Goal: Task Accomplishment & Management: Complete application form

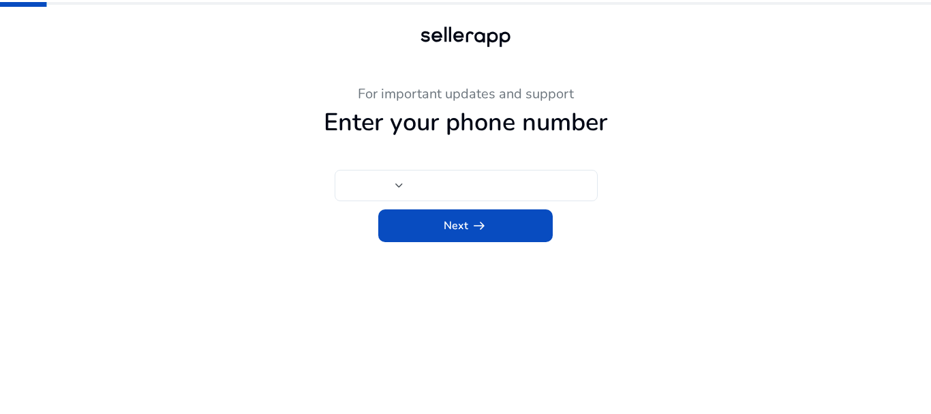
type input "***"
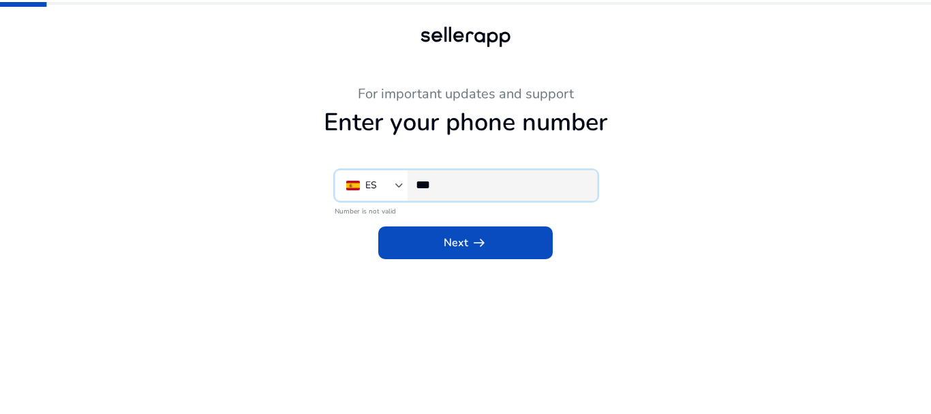
click at [481, 192] on input "***" at bounding box center [501, 184] width 170 height 15
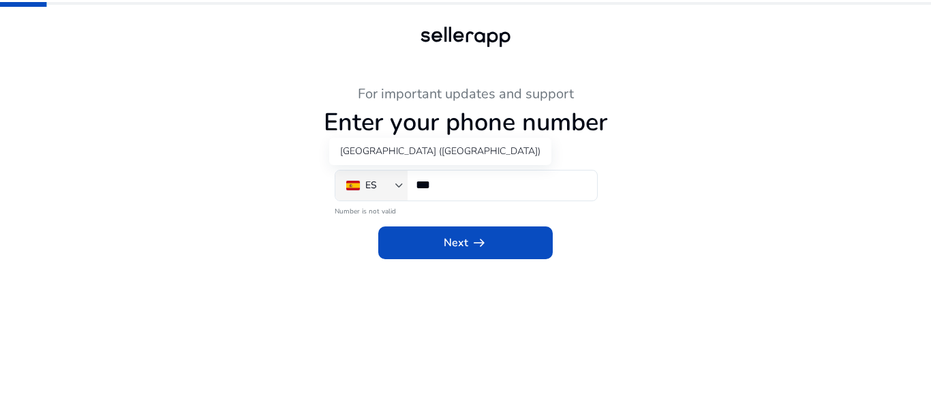
click at [391, 186] on div "ES" at bounding box center [370, 185] width 49 height 15
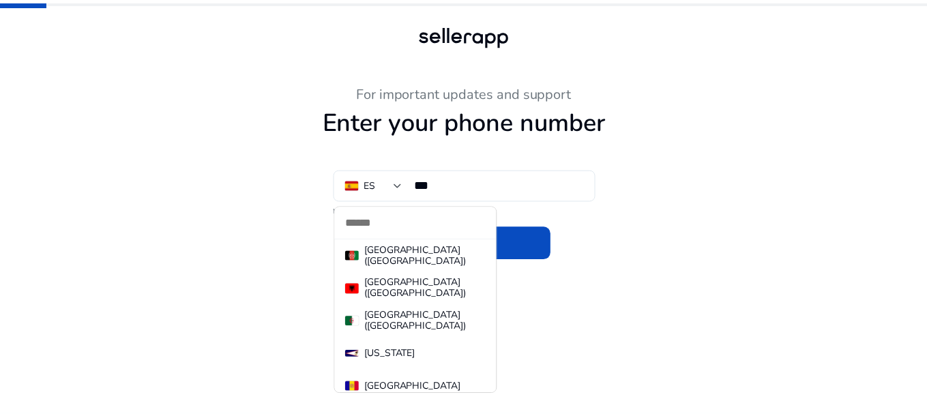
scroll to position [6489, 0]
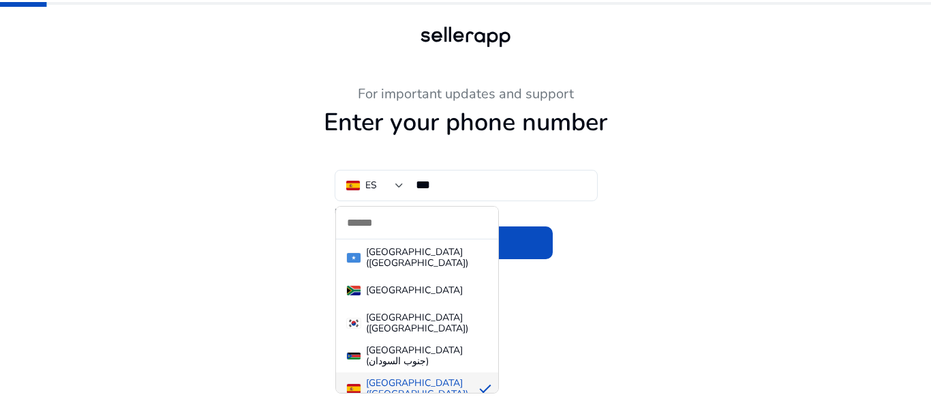
click at [749, 259] on div at bounding box center [465, 207] width 931 height 414
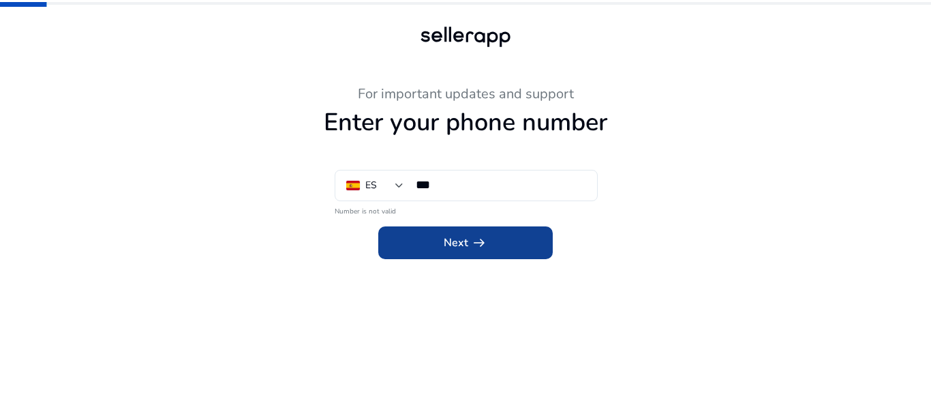
click at [548, 245] on span at bounding box center [465, 242] width 175 height 33
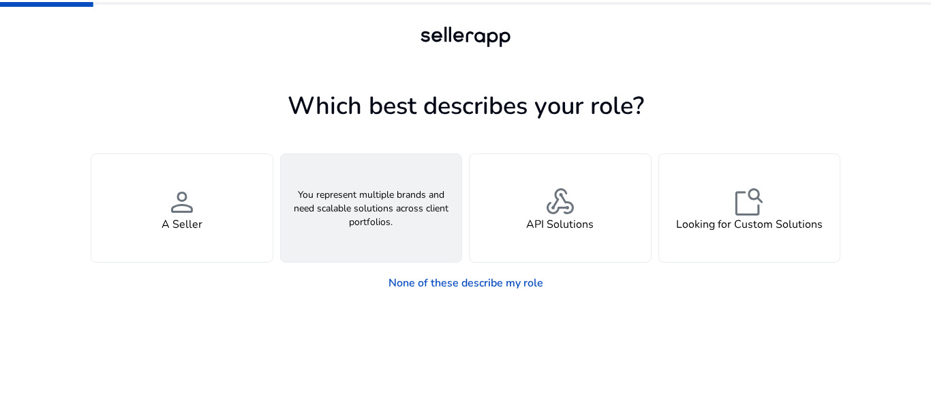
click at [425, 221] on div "groups An Agency" at bounding box center [371, 208] width 181 height 108
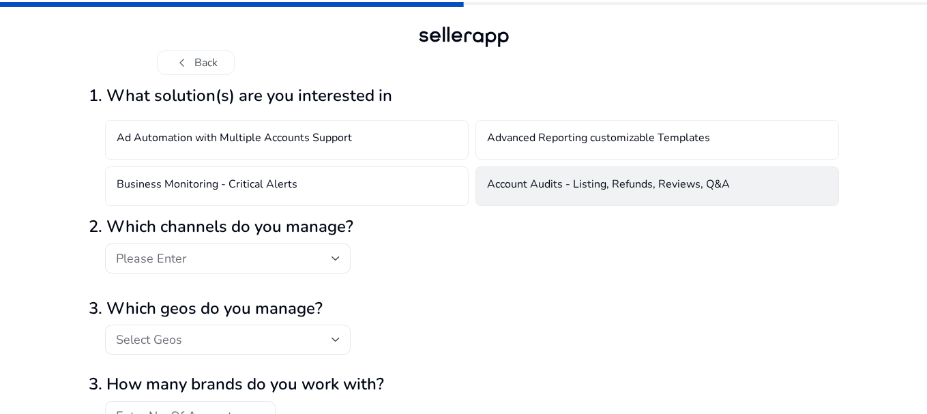
drag, startPoint x: 540, startPoint y: 184, endPoint x: 522, endPoint y: 191, distance: 19.0
click at [539, 185] on h4 "Account Audits - Listing, Refunds, Reviews, Q&A" at bounding box center [608, 186] width 243 height 16
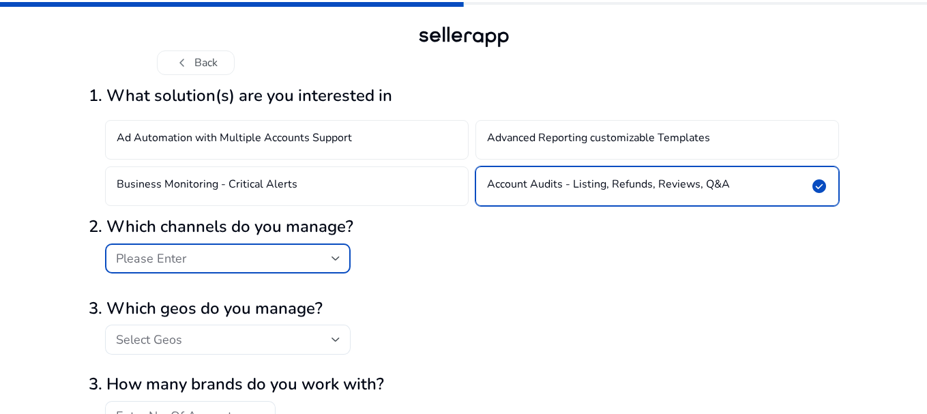
click at [286, 254] on div "Please Enter" at bounding box center [223, 258] width 215 height 15
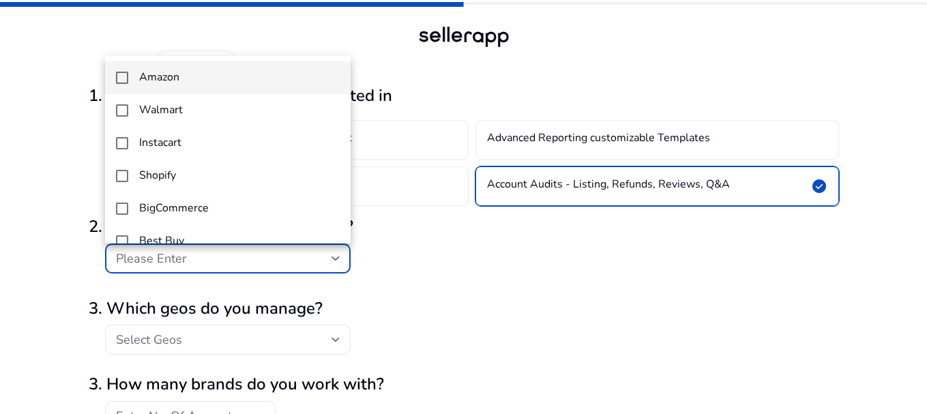
click at [199, 74] on span "Amazon" at bounding box center [239, 77] width 200 height 13
click at [413, 220] on div at bounding box center [463, 207] width 927 height 414
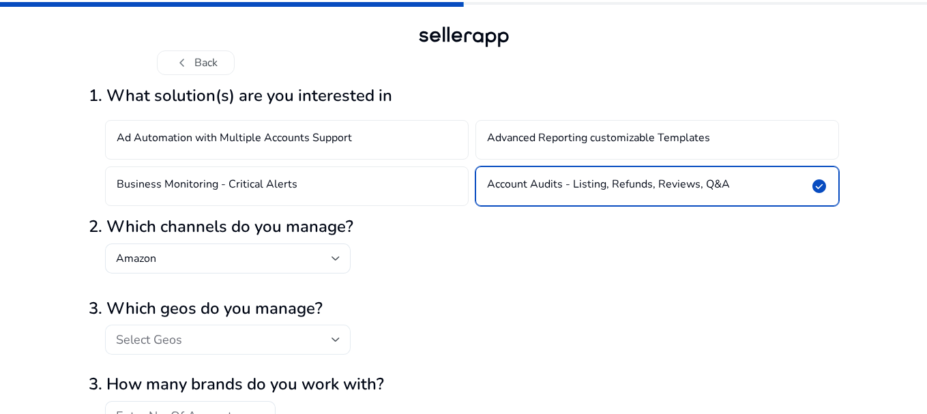
click at [239, 333] on div "Select Geos" at bounding box center [223, 339] width 215 height 15
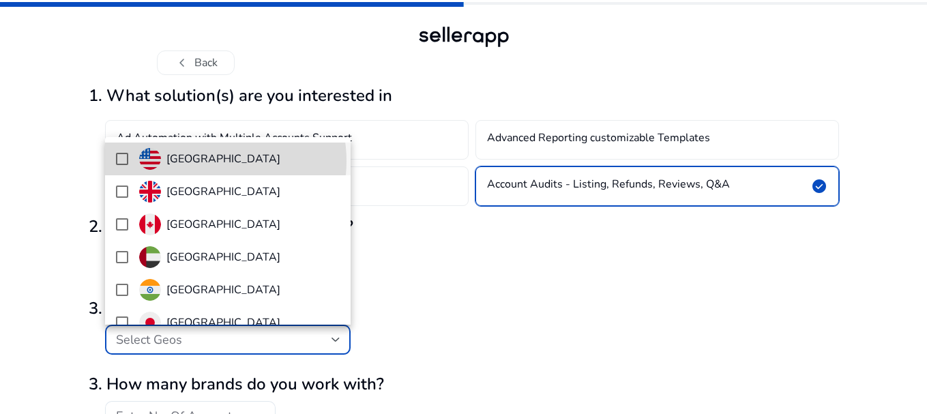
click at [203, 161] on h4 "[GEOGRAPHIC_DATA]" at bounding box center [223, 159] width 114 height 13
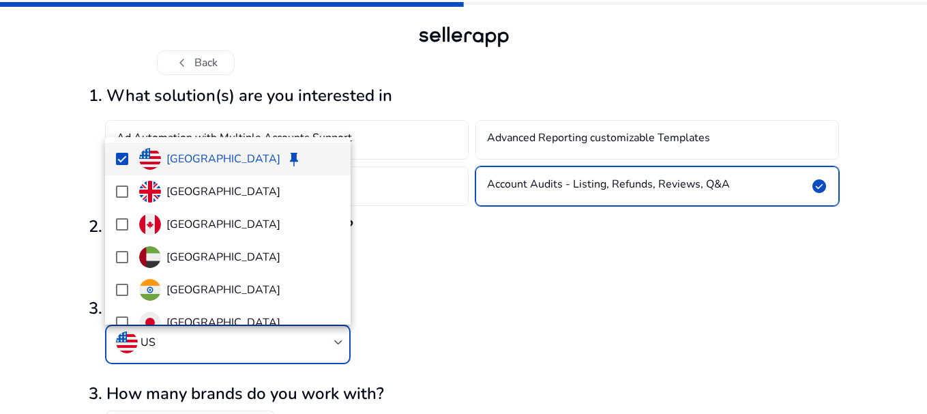
click at [492, 337] on div at bounding box center [463, 207] width 927 height 414
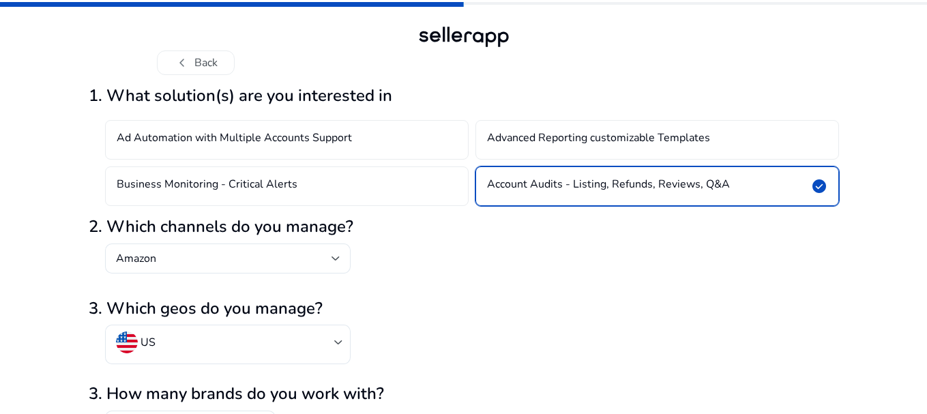
scroll to position [89, 0]
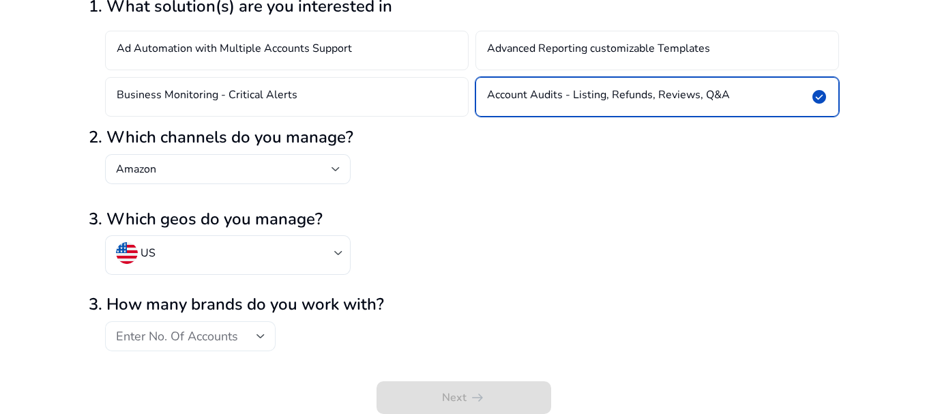
click at [265, 338] on div "Enter No. Of Accounts" at bounding box center [190, 336] width 170 height 30
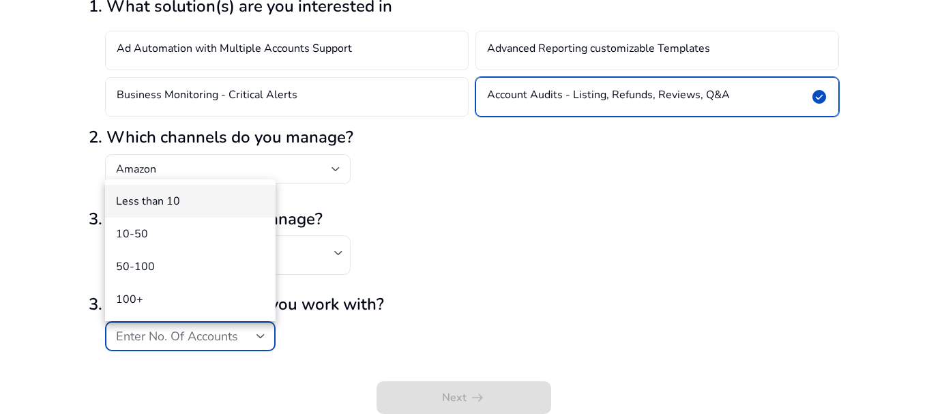
click at [194, 196] on span "Less than 10" at bounding box center [190, 201] width 149 height 15
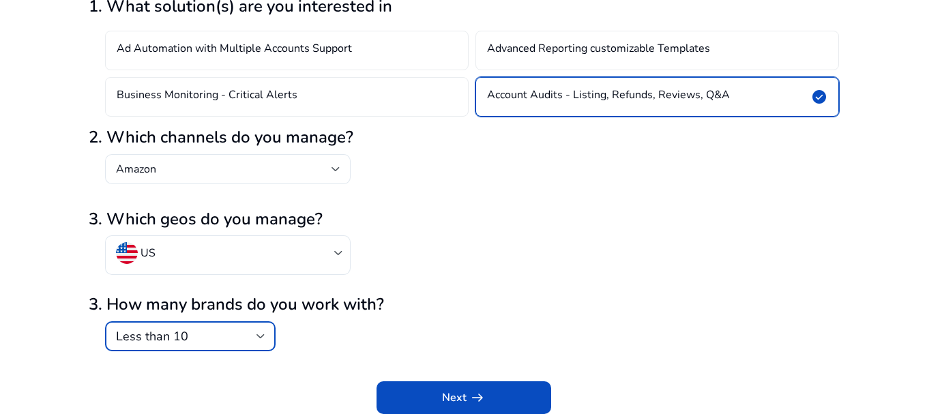
click at [230, 331] on div "Less than 10" at bounding box center [186, 336] width 140 height 15
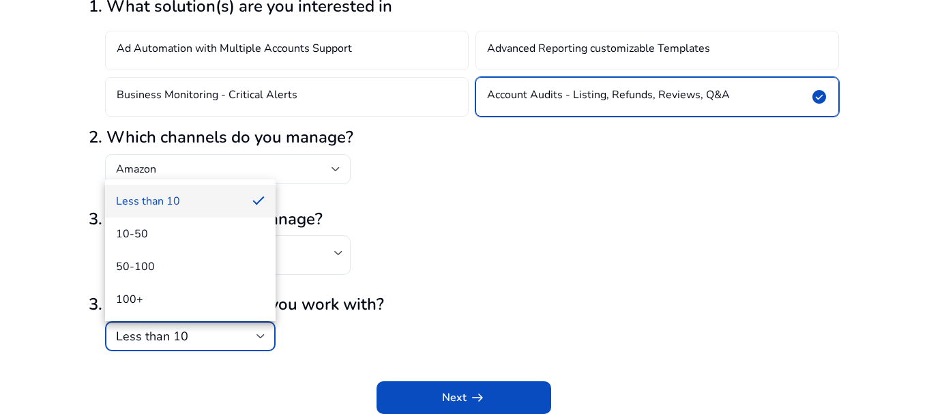
click at [444, 295] on div at bounding box center [463, 207] width 927 height 414
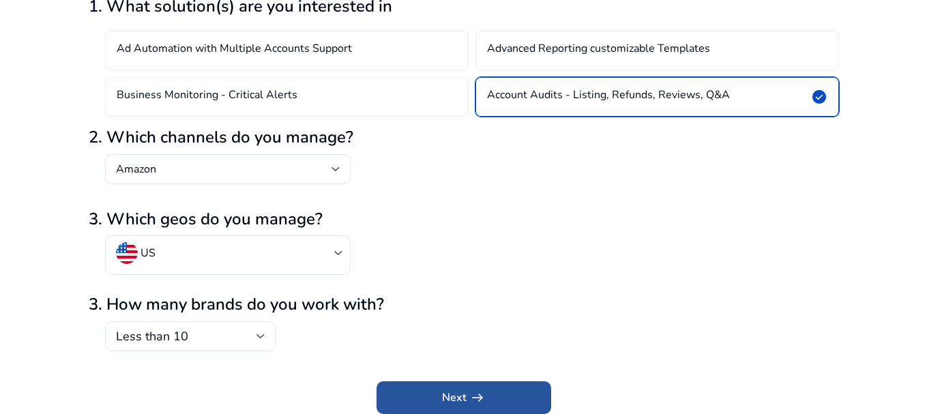
click at [494, 390] on span "submit" at bounding box center [463, 397] width 175 height 33
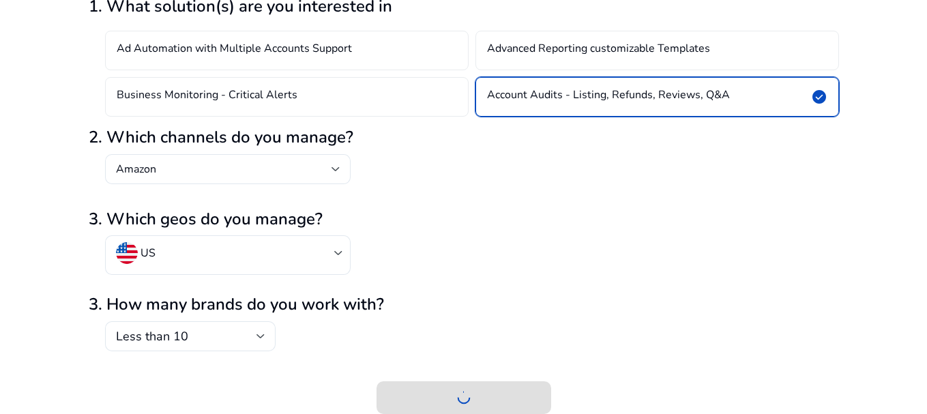
click at [561, 360] on div at bounding box center [464, 385] width 750 height 57
click at [533, 282] on div "US" at bounding box center [464, 262] width 750 height 54
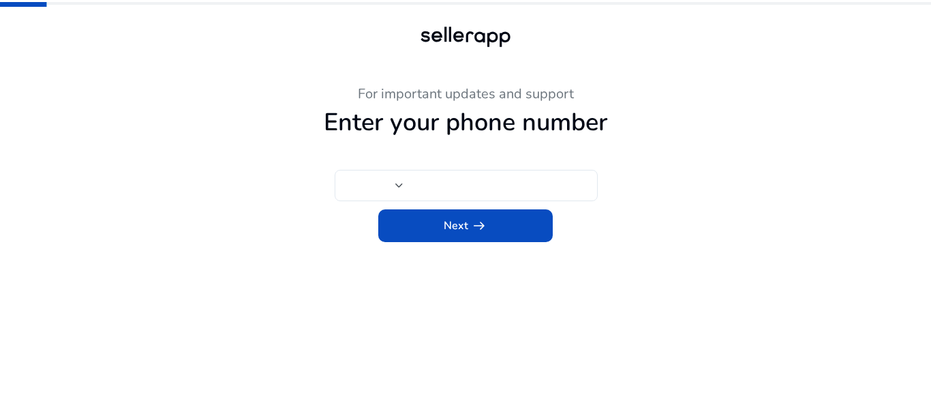
type input "***"
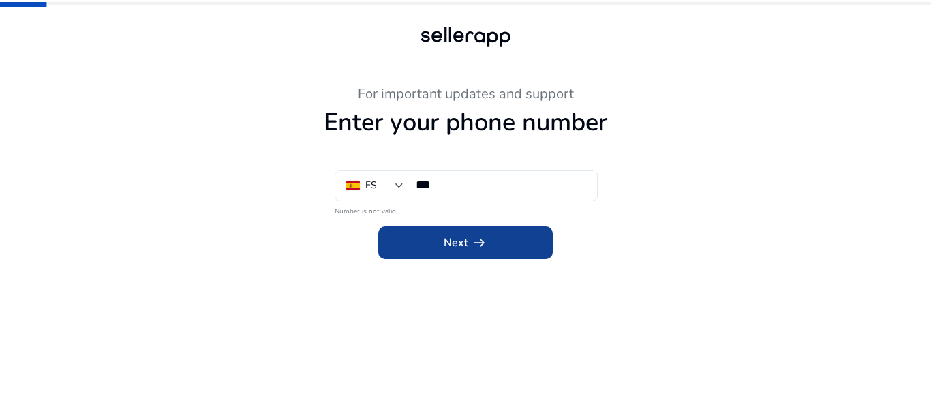
click at [438, 249] on span at bounding box center [465, 242] width 175 height 33
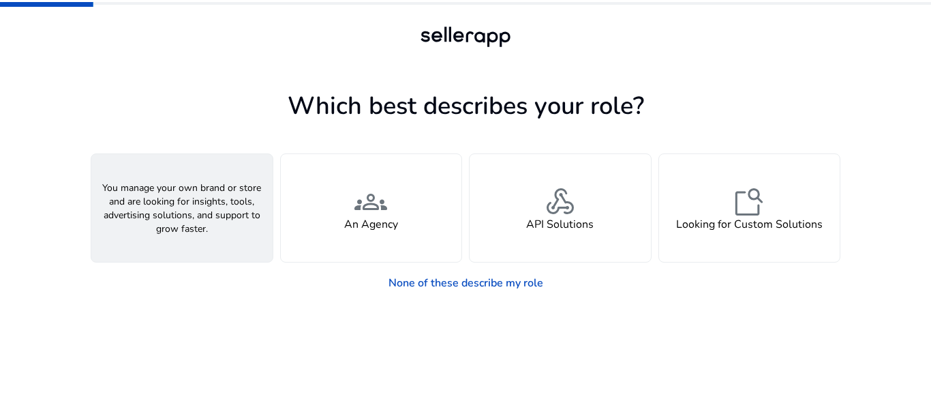
click at [219, 210] on div "person A Seller" at bounding box center [181, 208] width 181 height 108
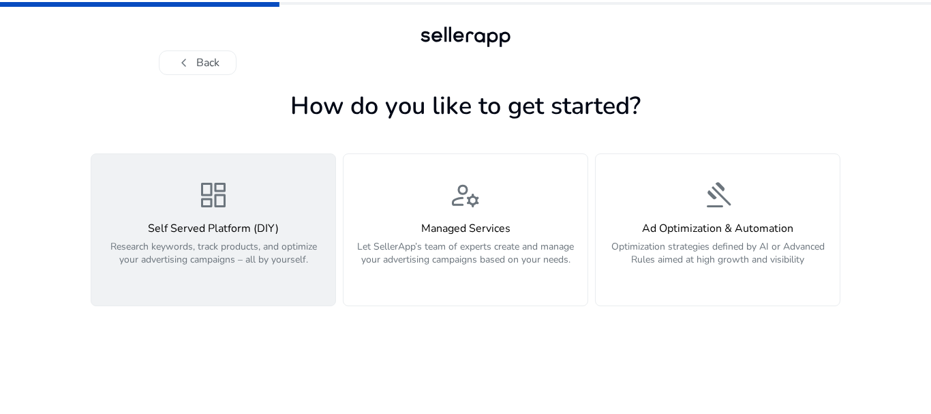
click at [291, 222] on h4 "Self Served Platform (DIY)" at bounding box center [214, 228] width 228 height 13
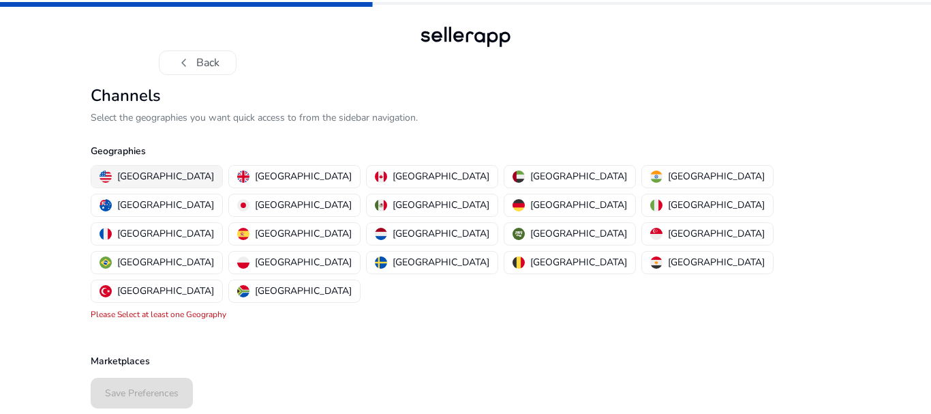
click at [158, 177] on p "[GEOGRAPHIC_DATA]" at bounding box center [165, 176] width 97 height 14
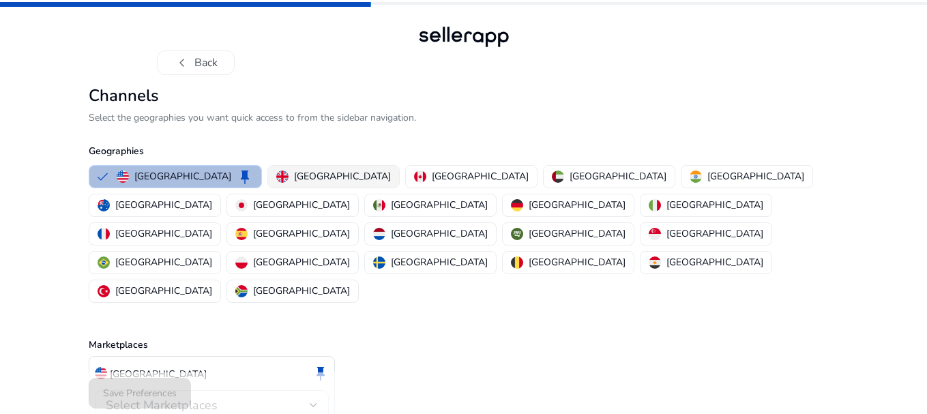
click at [294, 183] on p "[GEOGRAPHIC_DATA]" at bounding box center [342, 176] width 97 height 14
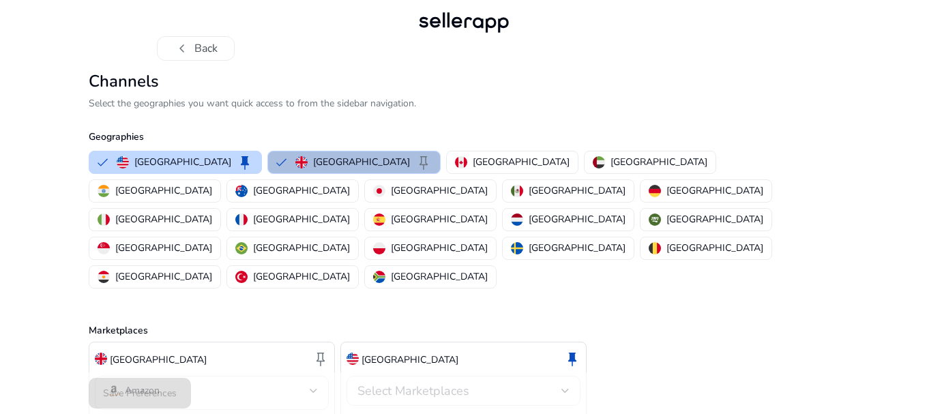
scroll to position [27, 0]
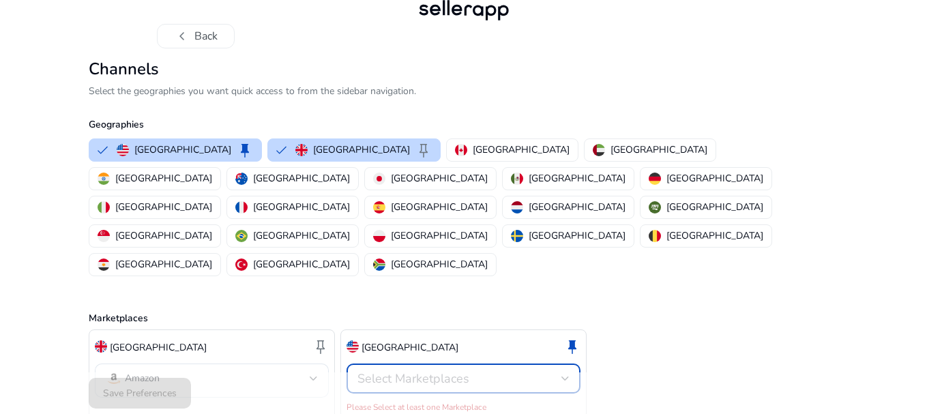
click at [533, 371] on div "Select Marketplaces" at bounding box center [459, 378] width 204 height 15
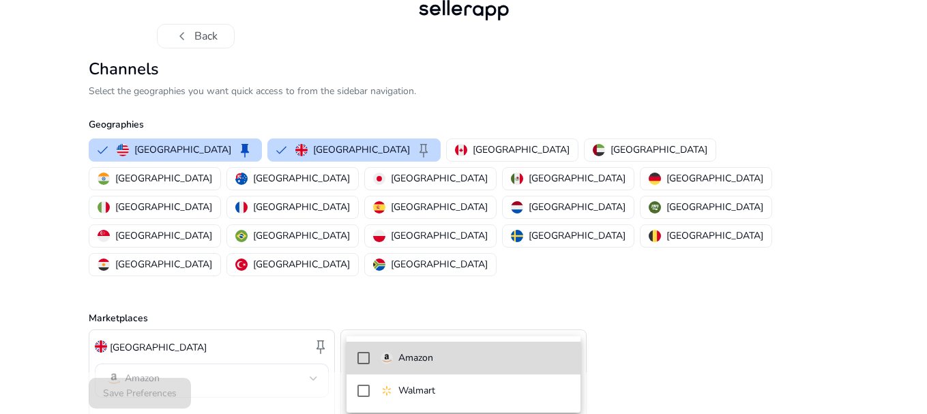
click at [417, 362] on p "Amazon" at bounding box center [415, 357] width 35 height 15
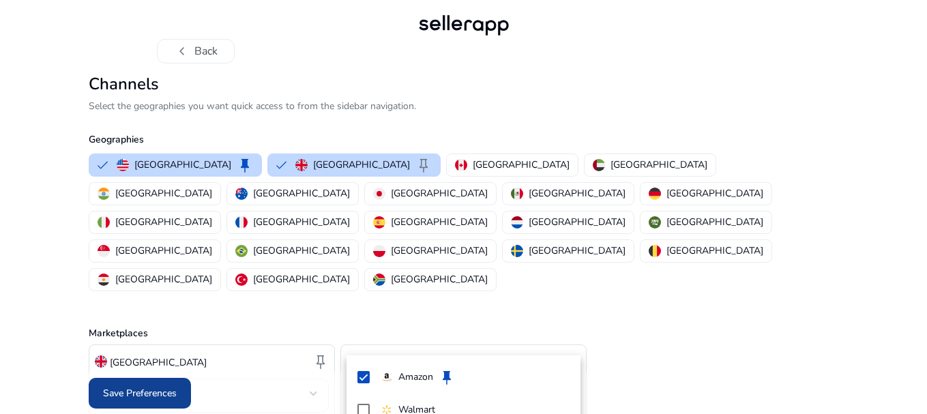
click at [143, 386] on div at bounding box center [463, 207] width 927 height 414
click at [145, 391] on span "Save Preferences" at bounding box center [140, 393] width 74 height 14
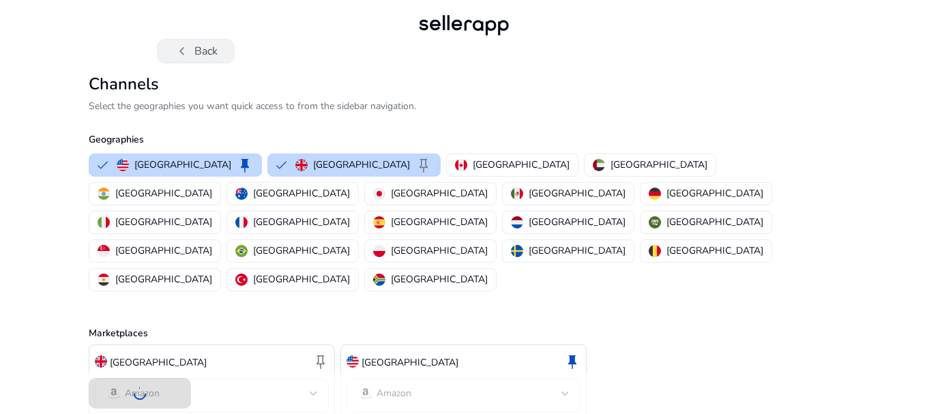
click at [186, 51] on span "chevron_left" at bounding box center [182, 51] width 16 height 16
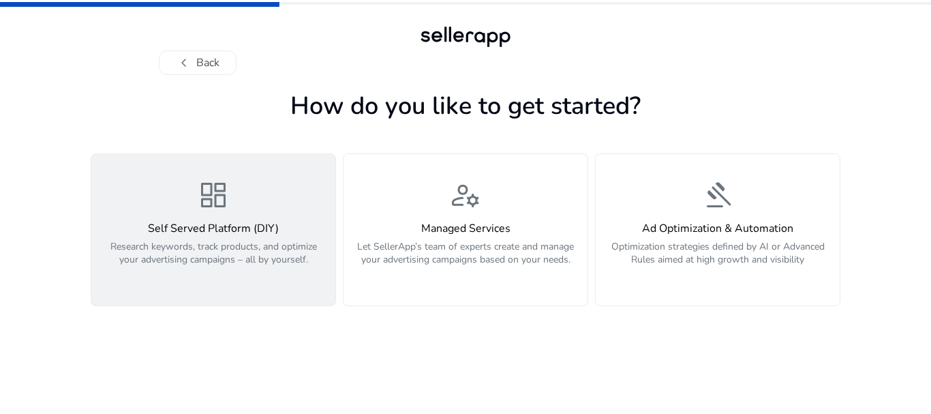
click at [283, 229] on h4 "Self Served Platform (DIY)" at bounding box center [214, 228] width 228 height 13
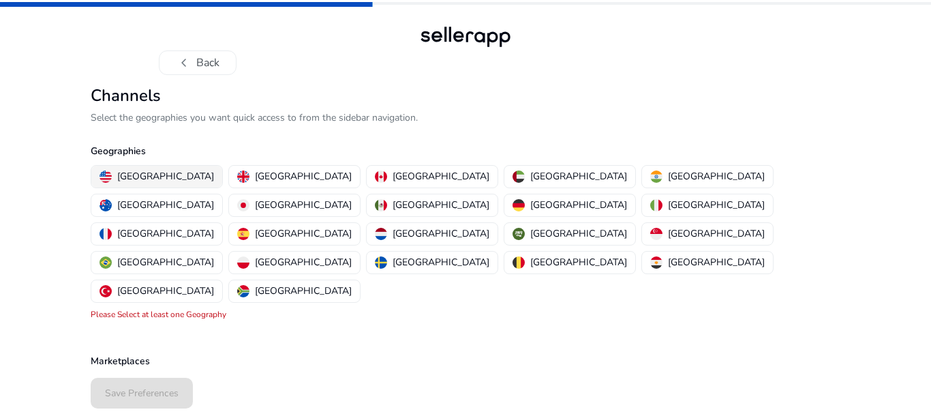
click at [151, 181] on p "[GEOGRAPHIC_DATA]" at bounding box center [165, 176] width 97 height 14
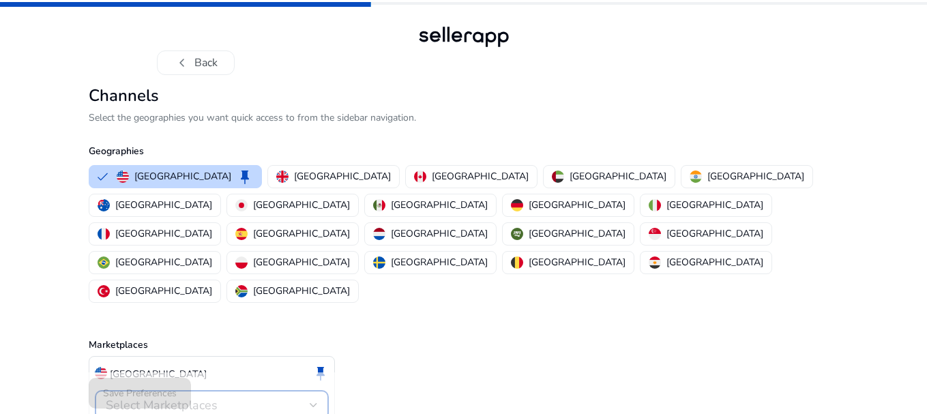
click at [166, 397] on span "Select Marketplaces" at bounding box center [162, 405] width 112 height 16
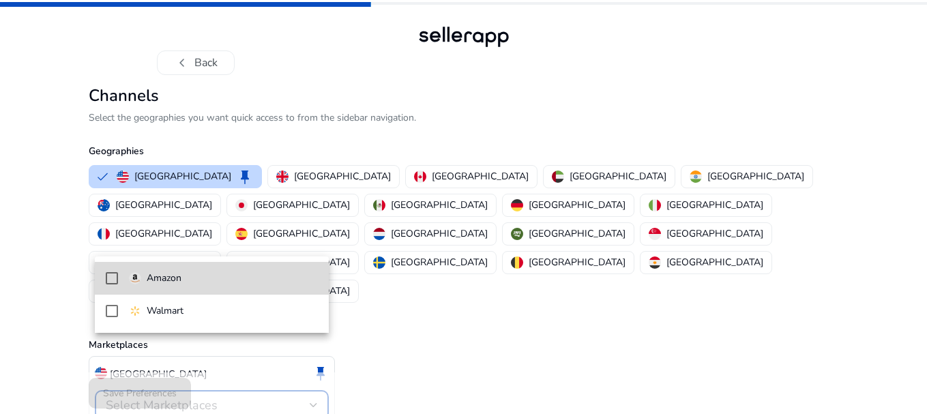
click at [155, 284] on p "Amazon" at bounding box center [164, 278] width 35 height 15
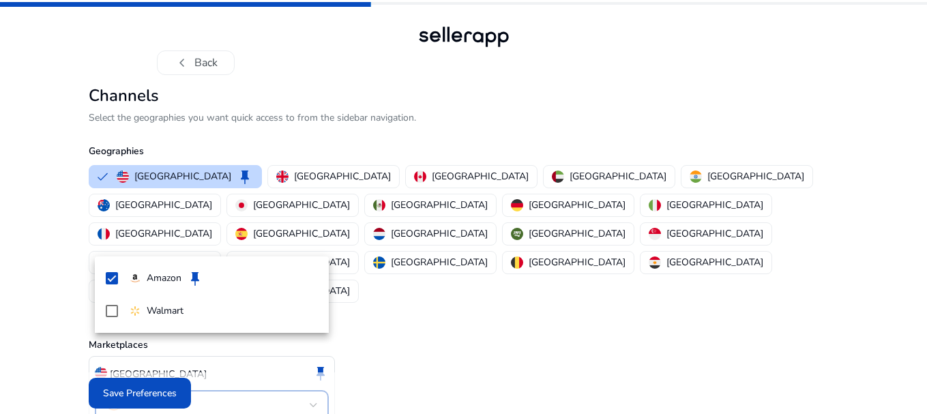
drag, startPoint x: 258, startPoint y: 183, endPoint x: 258, endPoint y: 193, distance: 9.6
click at [258, 183] on div at bounding box center [463, 207] width 927 height 414
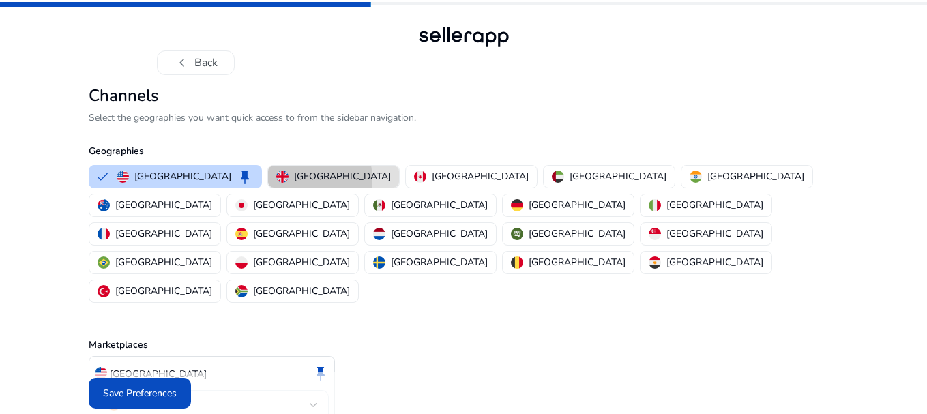
click at [294, 179] on p "[GEOGRAPHIC_DATA]" at bounding box center [342, 176] width 97 height 14
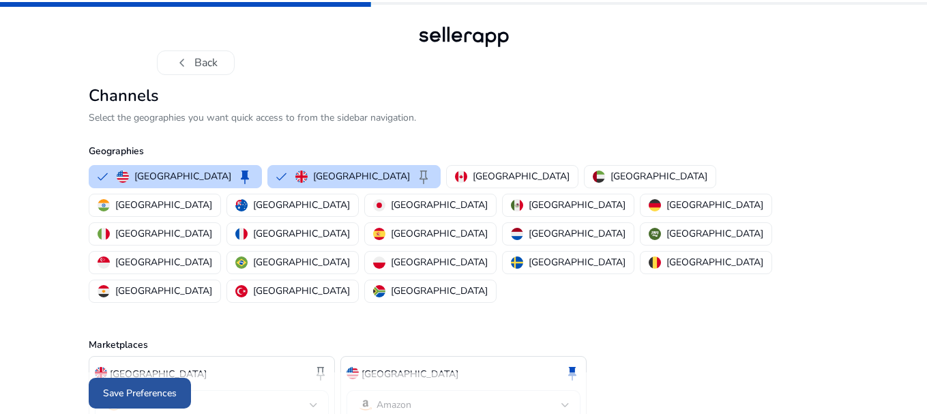
click at [175, 395] on span "Save Preferences" at bounding box center [140, 393] width 74 height 14
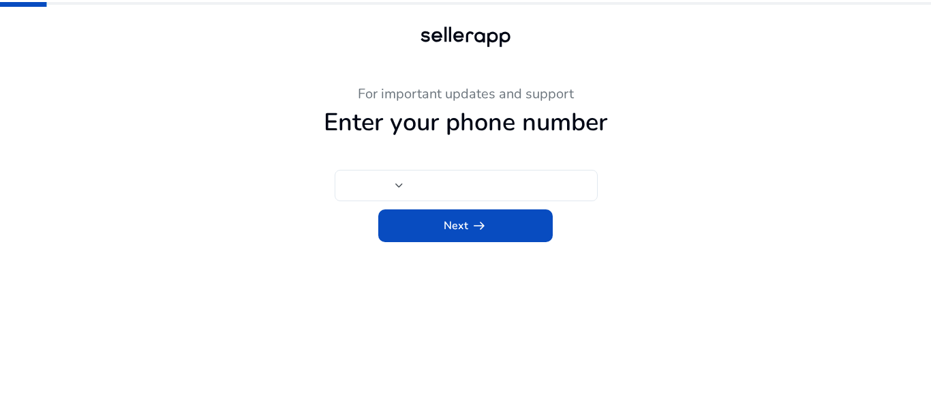
type input "***"
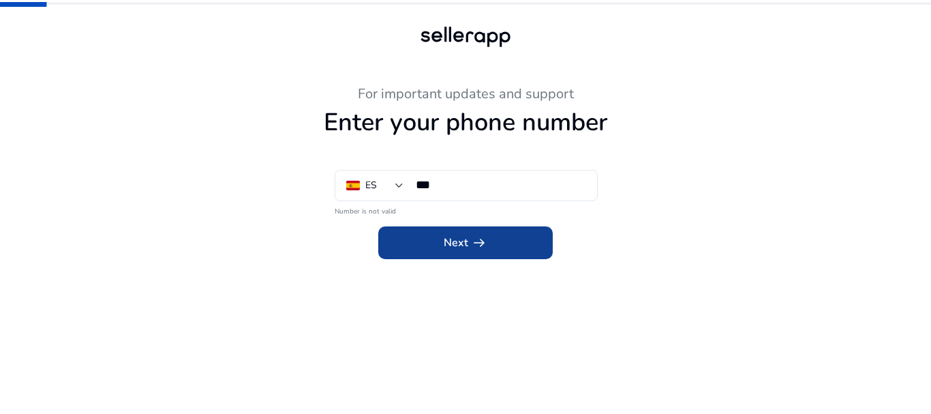
click at [453, 233] on span at bounding box center [465, 242] width 175 height 33
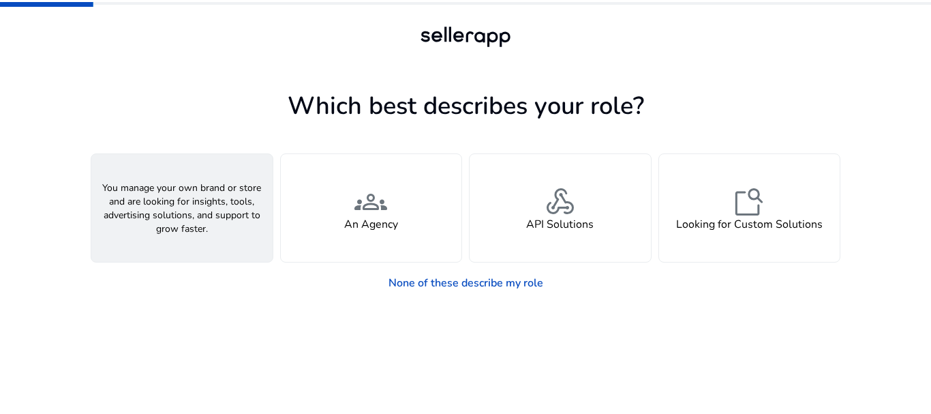
click at [203, 223] on div "person A Seller" at bounding box center [181, 208] width 181 height 108
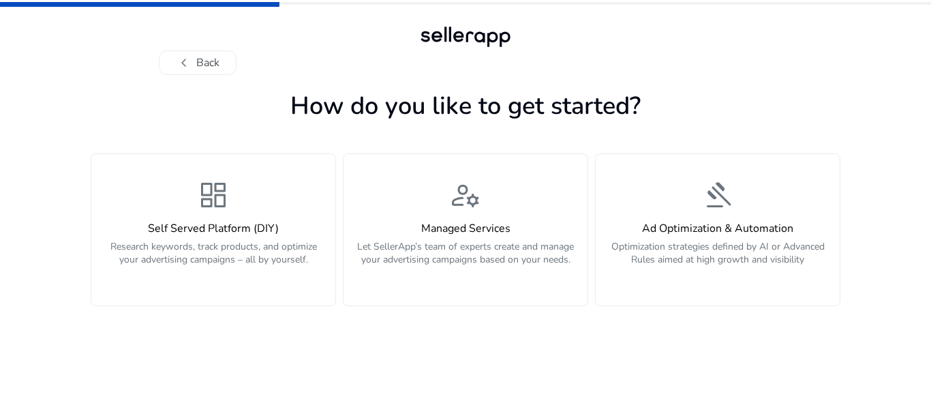
click at [202, 223] on h4 "Self Served Platform (DIY)" at bounding box center [214, 228] width 228 height 13
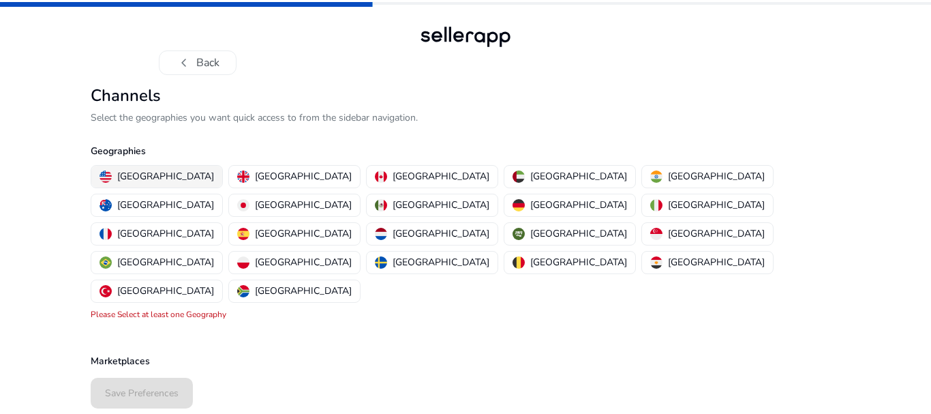
click at [121, 177] on p "[GEOGRAPHIC_DATA]" at bounding box center [165, 176] width 97 height 14
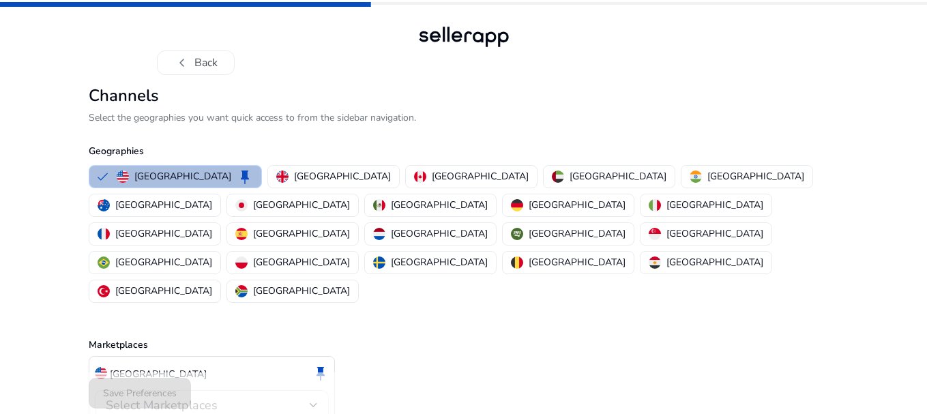
click at [154, 397] on span "Select Marketplaces" at bounding box center [162, 405] width 112 height 16
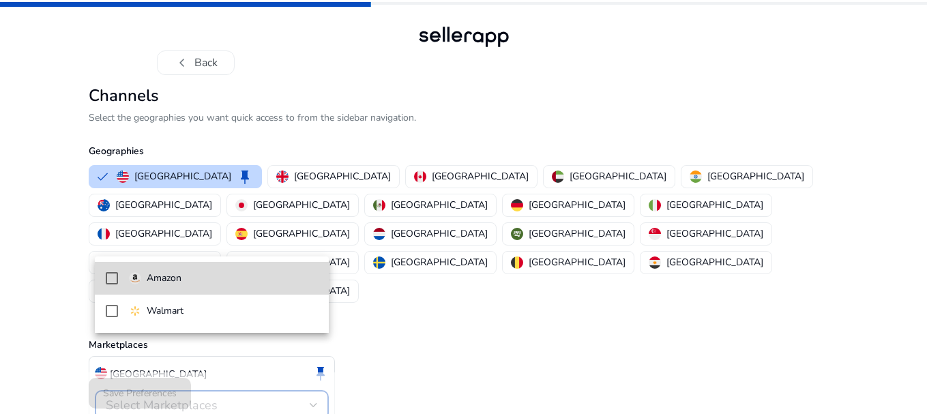
drag, startPoint x: 158, startPoint y: 280, endPoint x: 158, endPoint y: 348, distance: 68.2
click at [158, 281] on p "Amazon" at bounding box center [164, 278] width 35 height 15
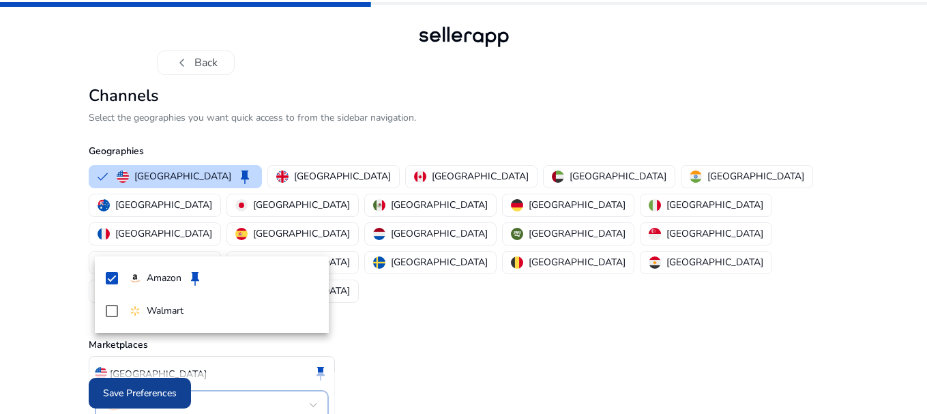
click at [158, 391] on div at bounding box center [463, 207] width 927 height 414
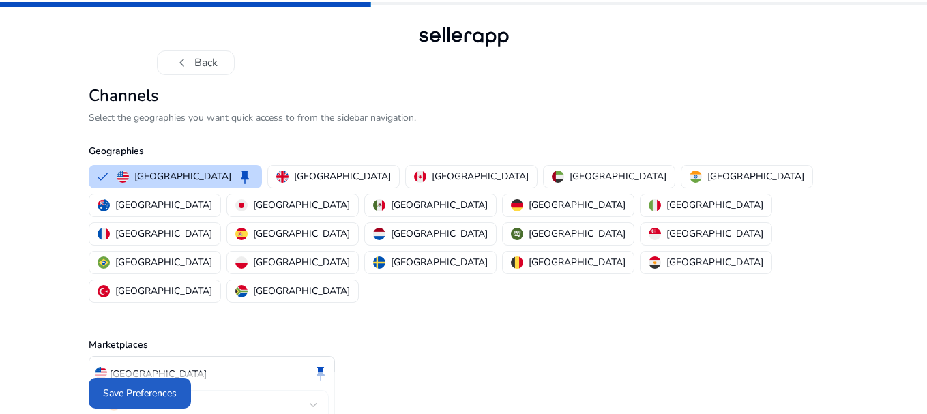
click at [158, 403] on span at bounding box center [140, 393] width 102 height 33
click at [691, 356] on div "United States keep Amazon" at bounding box center [464, 393] width 750 height 75
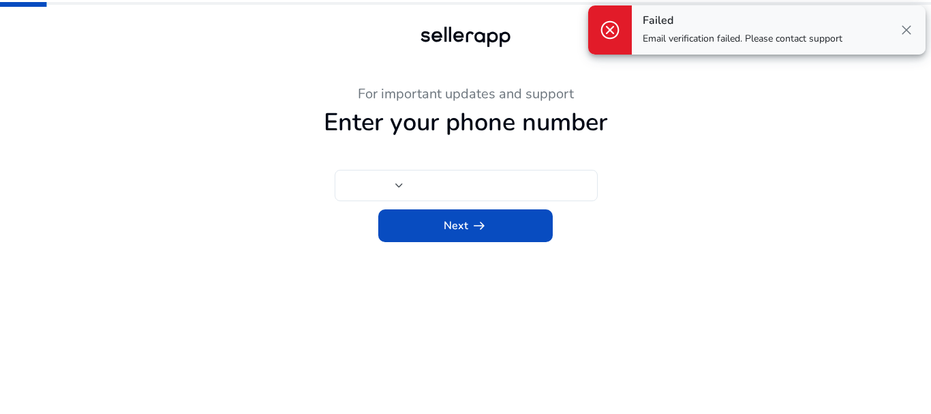
type input "***"
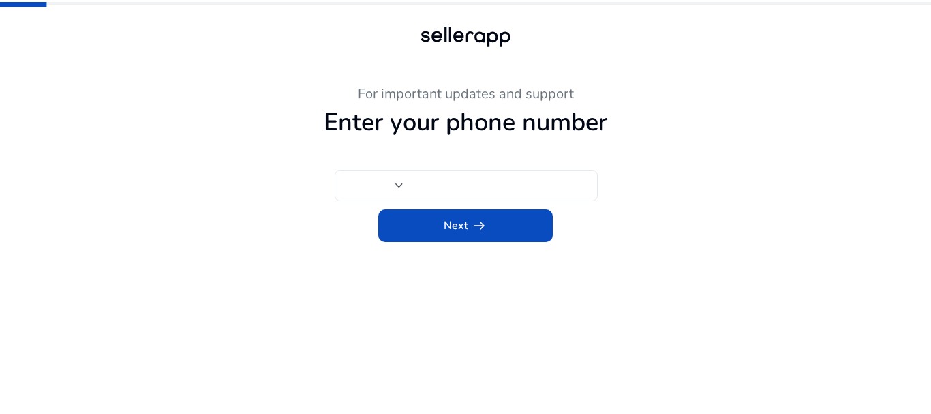
type input "***"
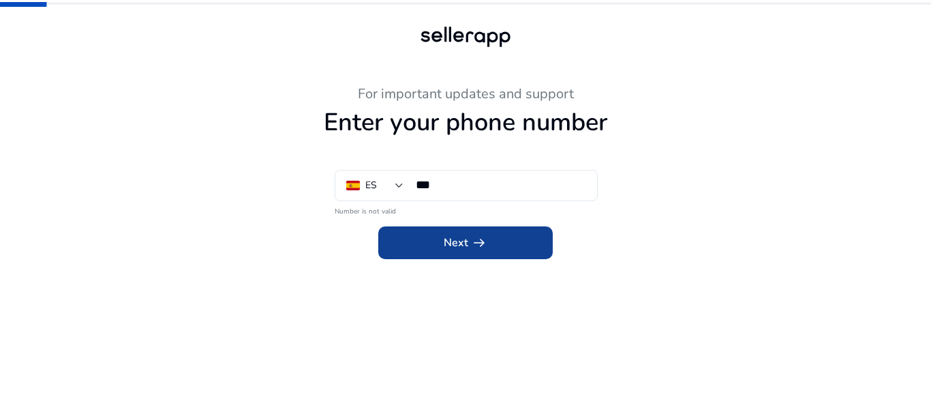
click at [462, 245] on span "Next arrow_right_alt" at bounding box center [466, 243] width 44 height 16
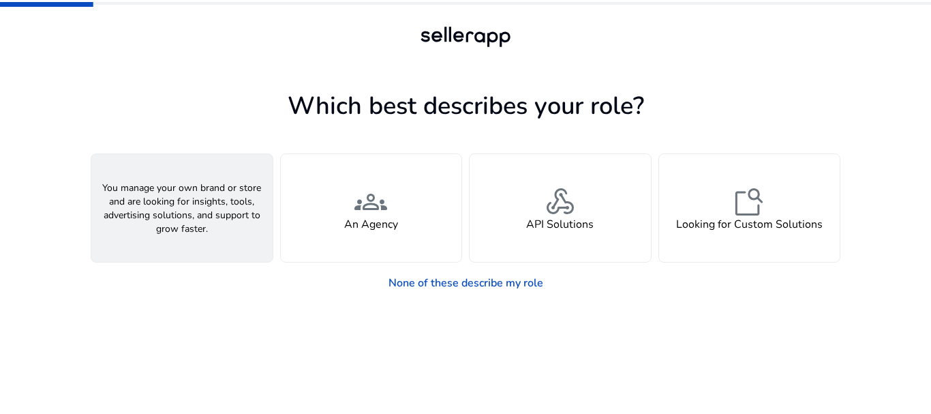
click at [173, 211] on span "person" at bounding box center [182, 201] width 33 height 33
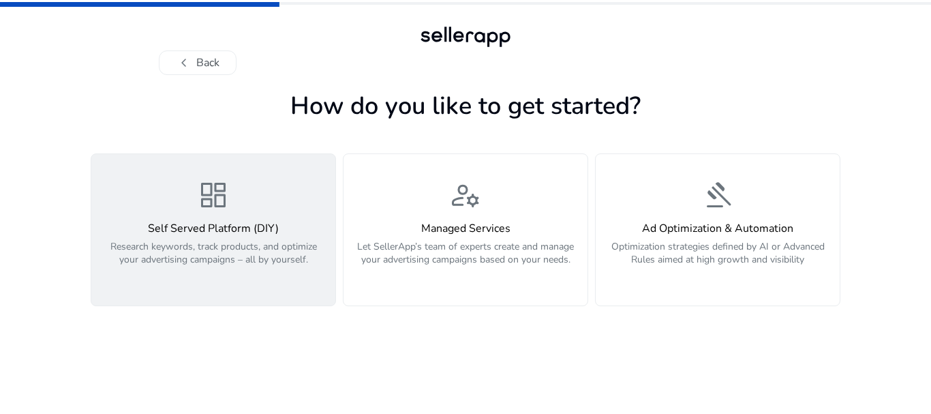
click at [216, 233] on h4 "Self Served Platform (DIY)" at bounding box center [214, 228] width 228 height 13
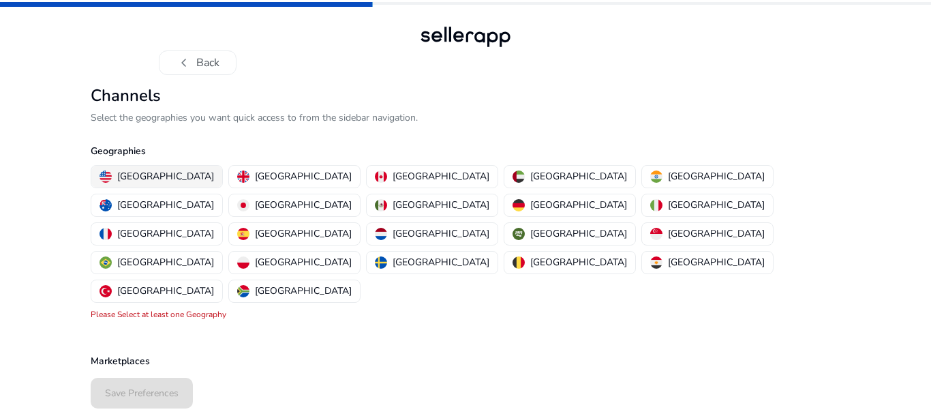
click at [132, 178] on p "[GEOGRAPHIC_DATA]" at bounding box center [165, 176] width 97 height 14
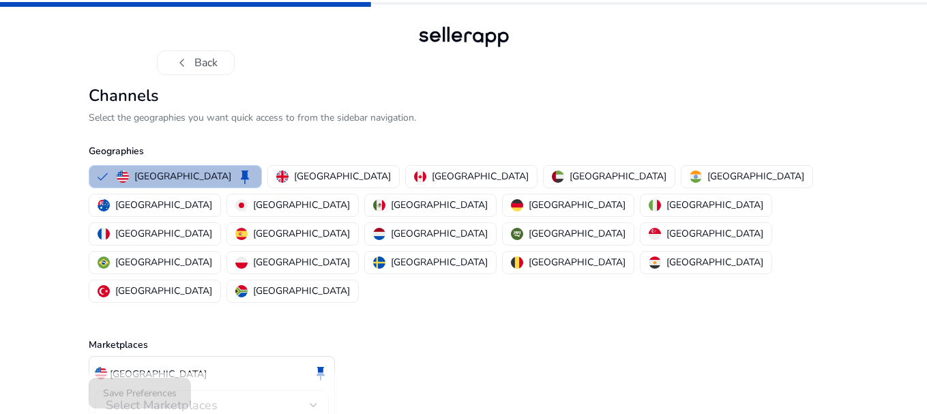
click at [177, 390] on div "Select Marketplaces" at bounding box center [212, 405] width 212 height 30
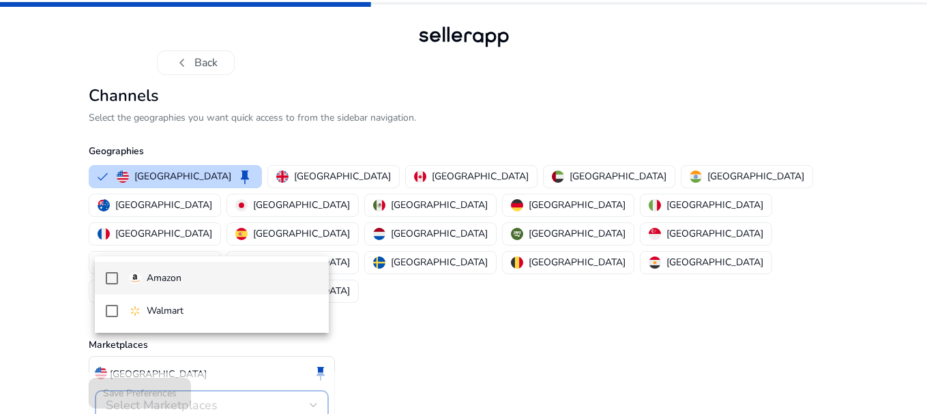
click at [166, 276] on p "Amazon" at bounding box center [164, 278] width 35 height 15
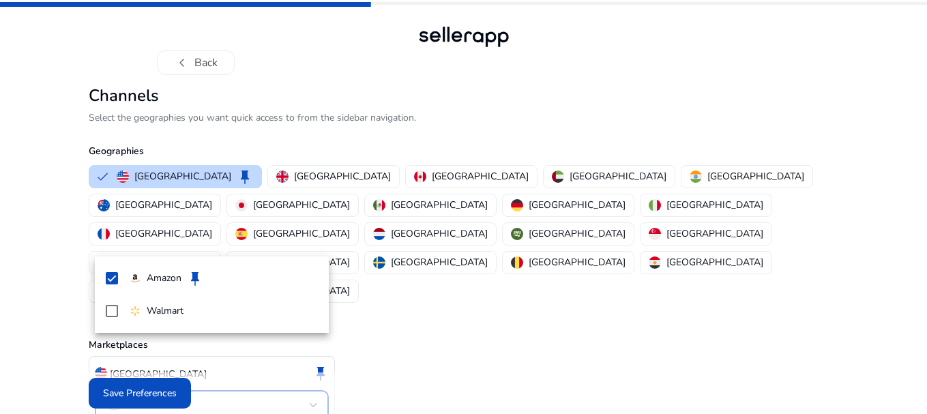
click at [159, 393] on div at bounding box center [463, 207] width 927 height 414
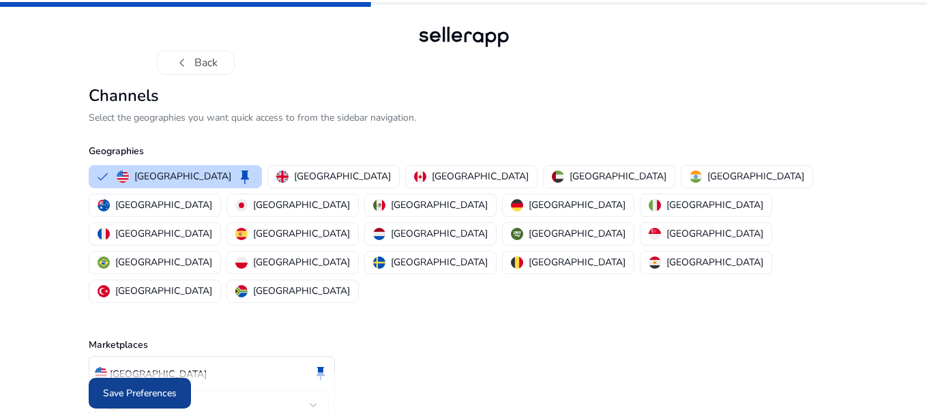
click at [175, 395] on span "Save Preferences" at bounding box center [140, 393] width 74 height 14
